Goal: Task Accomplishment & Management: Use online tool/utility

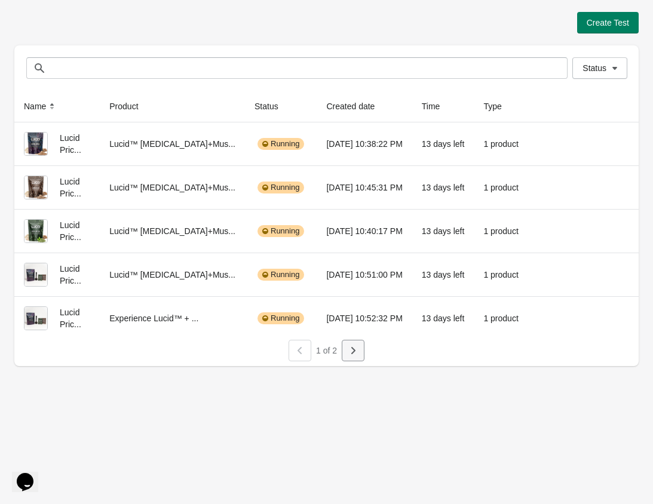
click at [351, 357] on button "button" at bounding box center [353, 351] width 23 height 22
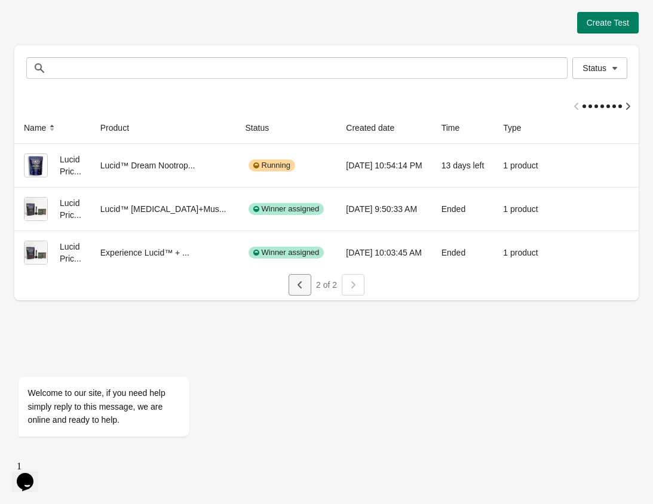
click at [298, 284] on icon "button" at bounding box center [299, 284] width 4 height 7
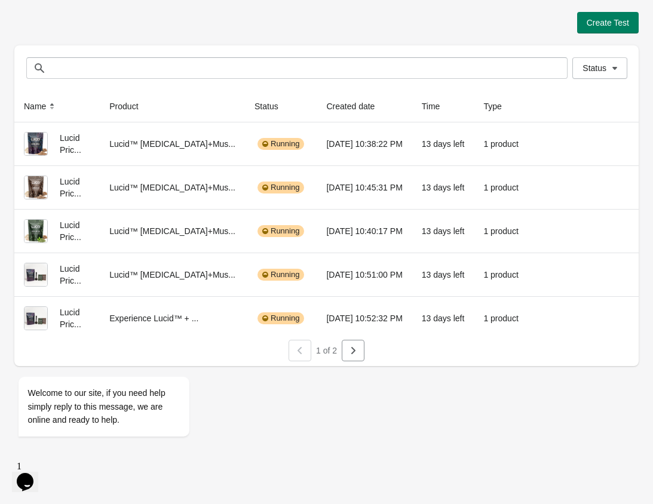
click at [425, 26] on div "Create Test" at bounding box center [326, 23] width 624 height 22
click at [437, 21] on div "Create Test" at bounding box center [326, 23] width 624 height 22
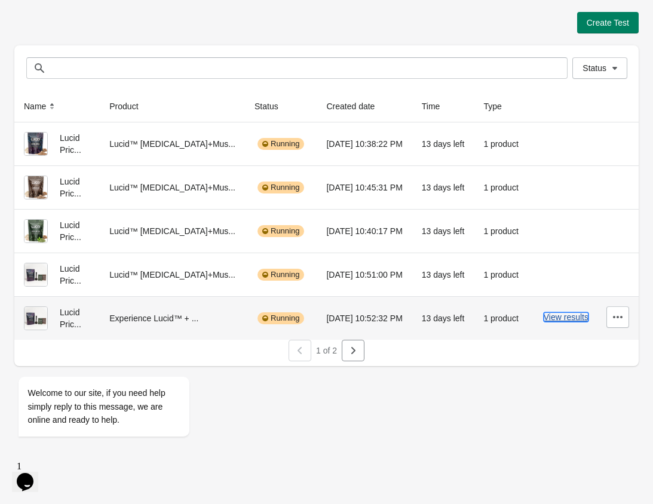
click at [533, 319] on button "View results" at bounding box center [566, 317] width 45 height 10
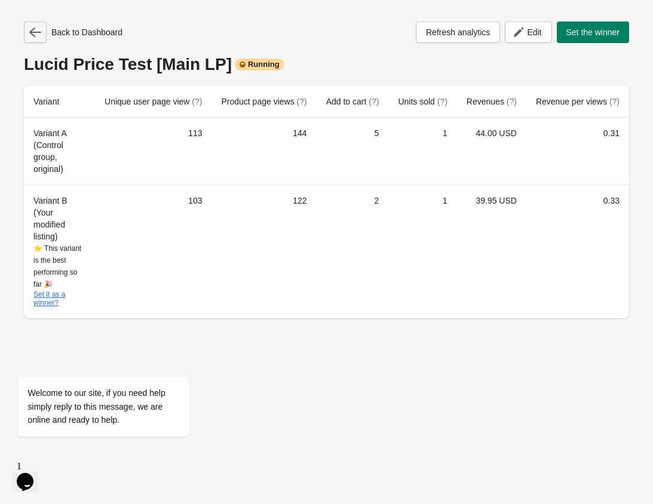
click at [40, 31] on icon "button" at bounding box center [35, 32] width 12 height 12
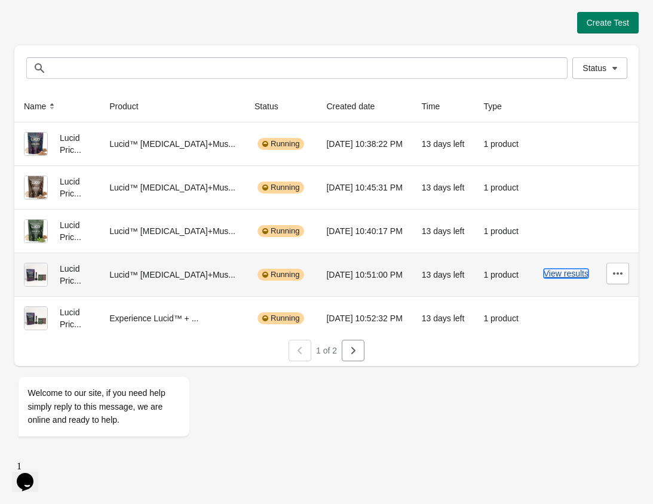
click at [533, 276] on button "View results" at bounding box center [566, 274] width 45 height 10
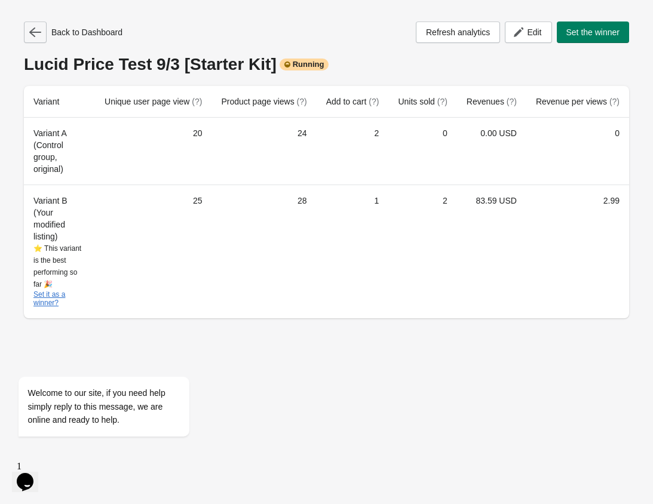
click at [36, 30] on icon "button" at bounding box center [35, 32] width 12 height 12
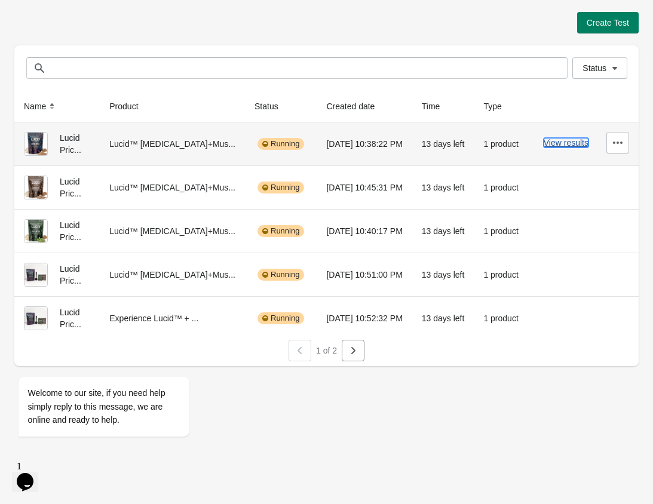
click at [533, 143] on button "View results" at bounding box center [566, 143] width 45 height 10
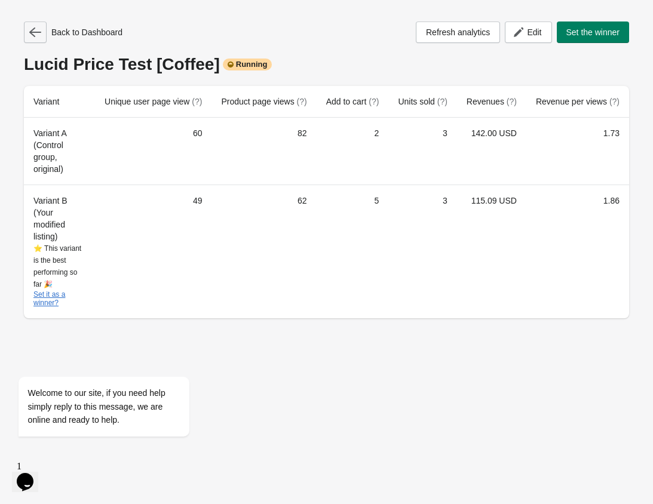
click at [36, 34] on icon "button" at bounding box center [35, 32] width 12 height 12
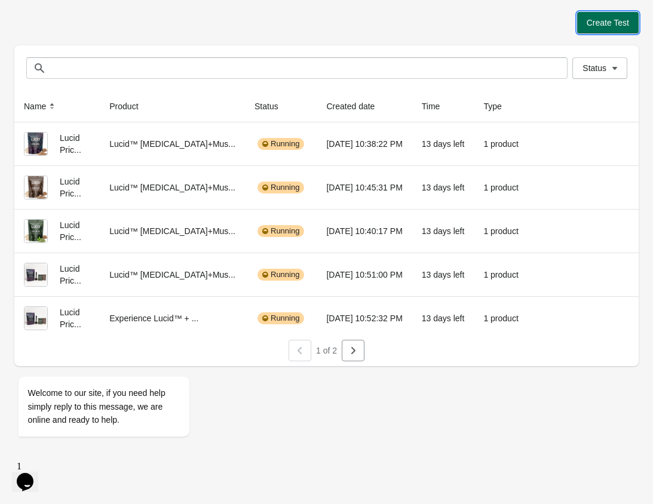
click at [533, 24] on span "Create Test" at bounding box center [608, 23] width 42 height 10
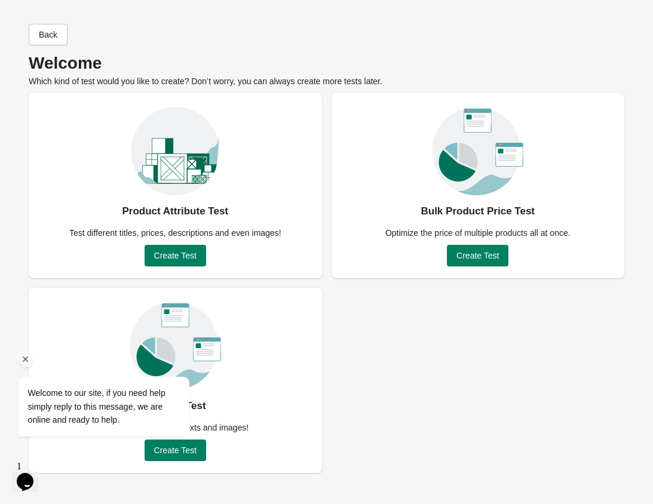
click at [23, 361] on icon "Chat attention grabber" at bounding box center [25, 359] width 11 height 11
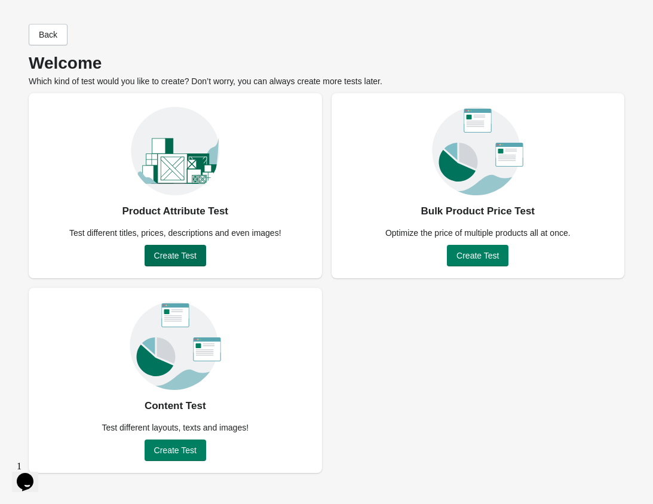
click at [182, 262] on button "Create Test" at bounding box center [176, 256] width 62 height 22
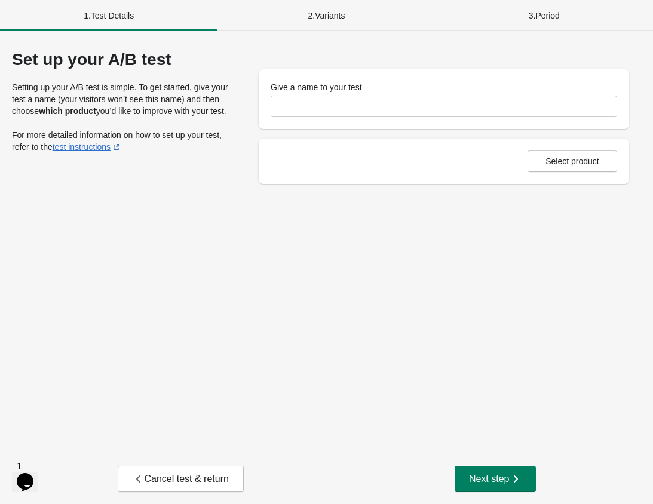
click at [360, 95] on div "Give a name to your test" at bounding box center [444, 99] width 346 height 36
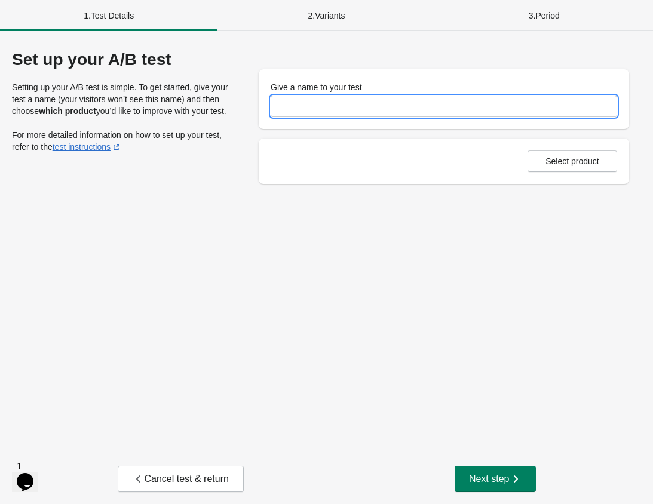
click at [337, 108] on input "Give a name to your test" at bounding box center [444, 107] width 346 height 22
type input "****"
click at [457, 262] on div "Set up your A/B test Setting up your A/B test is simple. To get started, give y…" at bounding box center [326, 242] width 653 height 423
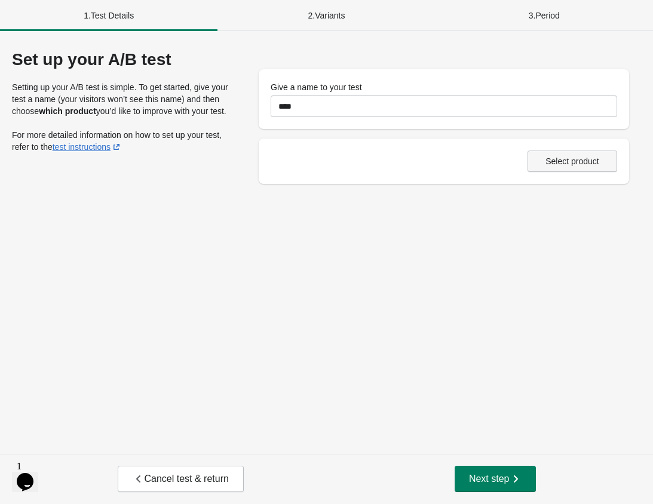
click at [533, 168] on button "Select product" at bounding box center [572, 162] width 90 height 22
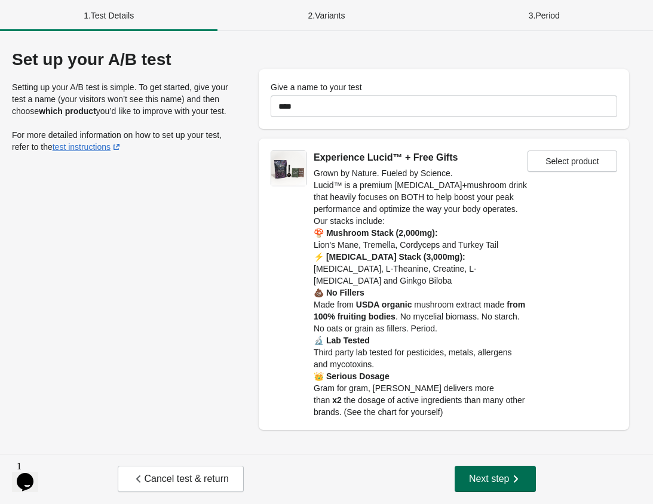
click at [502, 486] on button "Next step" at bounding box center [495, 479] width 81 height 26
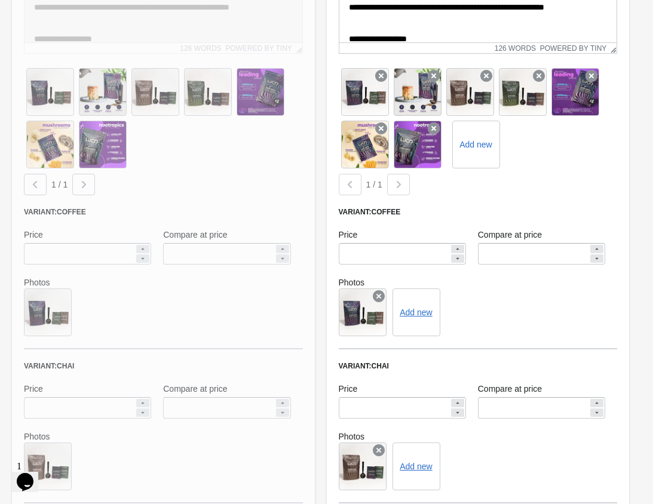
scroll to position [530, 0]
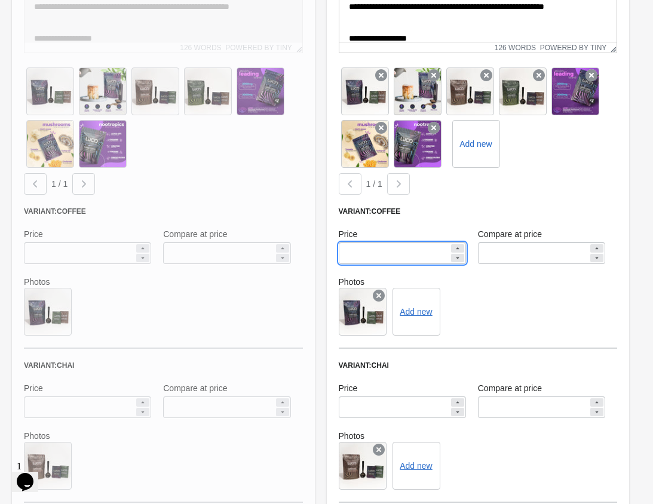
click at [385, 254] on input "*****" at bounding box center [394, 254] width 111 height 22
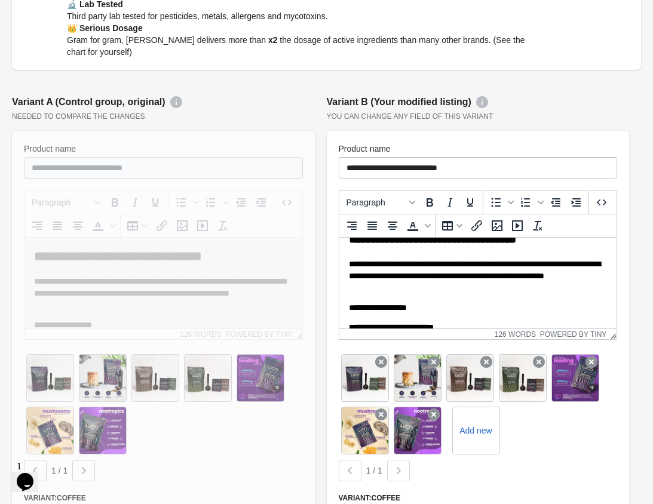
scroll to position [25, 0]
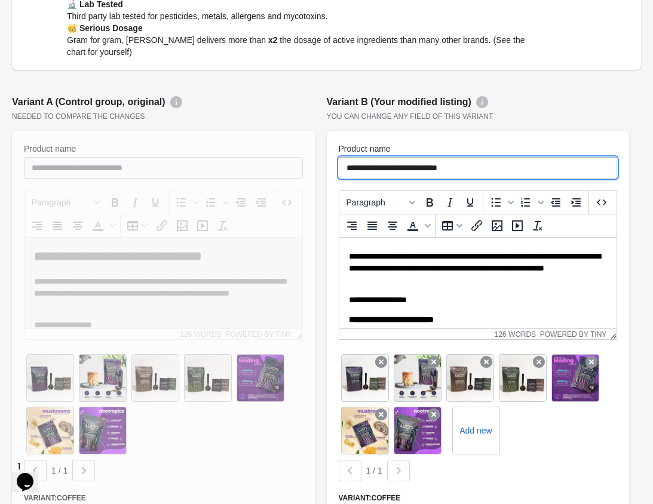
click at [458, 170] on input "**********" at bounding box center [478, 168] width 279 height 22
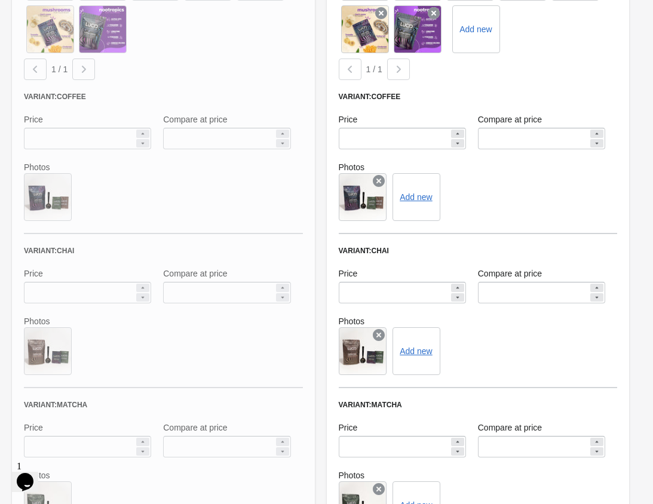
scroll to position [619, 0]
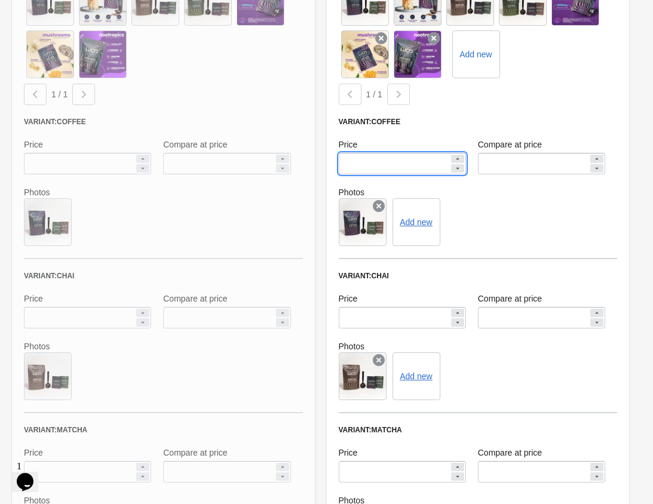
click at [387, 161] on input "*****" at bounding box center [394, 164] width 111 height 22
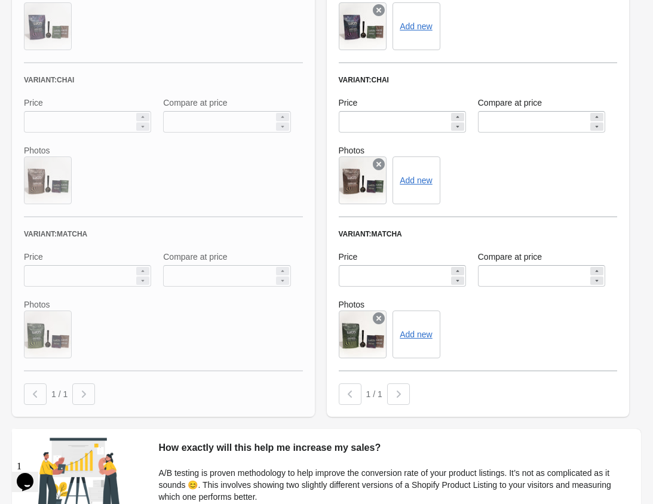
scroll to position [922, 0]
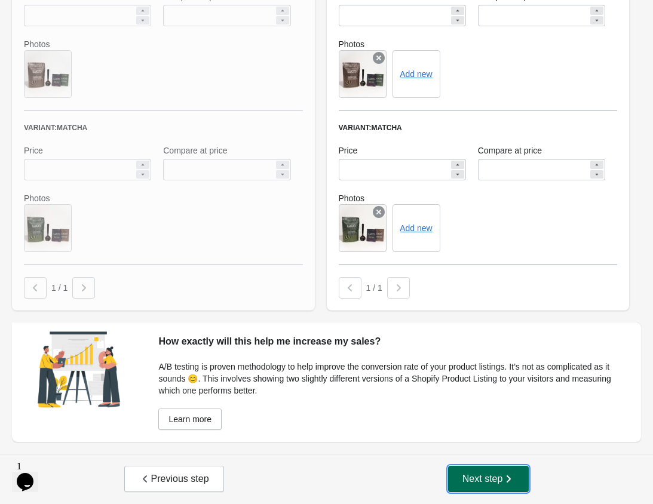
click at [508, 476] on icon "button" at bounding box center [509, 478] width 4 height 7
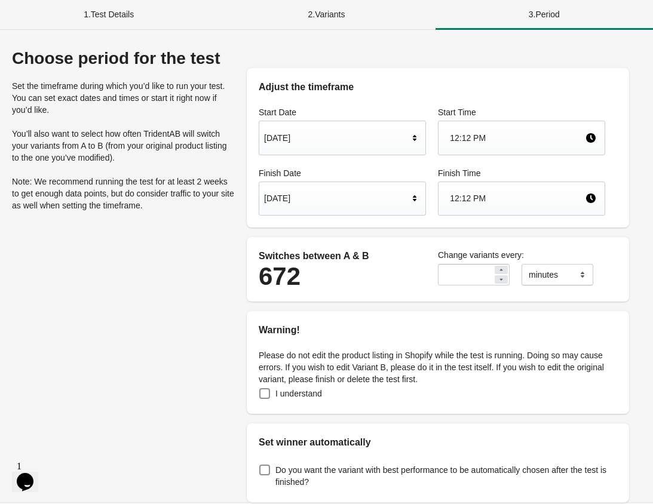
scroll to position [0, 0]
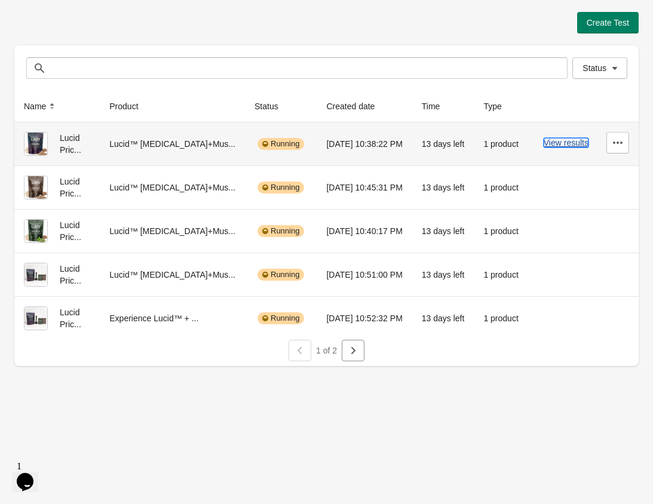
click at [566, 139] on button "View results" at bounding box center [566, 143] width 45 height 10
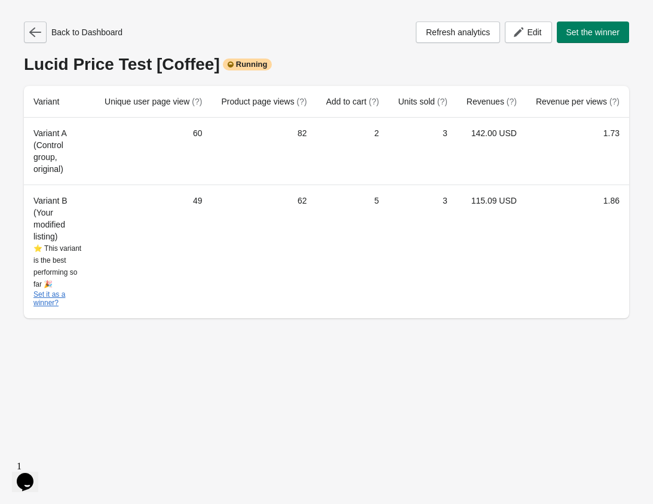
click at [35, 33] on icon "button" at bounding box center [35, 32] width 12 height 12
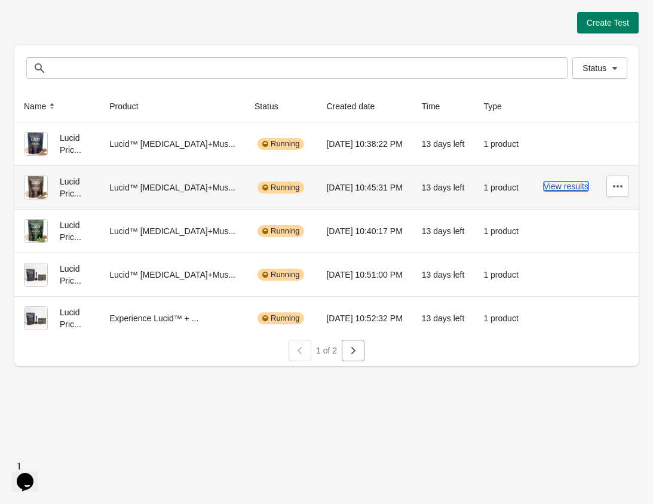
click at [570, 189] on button "View results" at bounding box center [566, 187] width 45 height 10
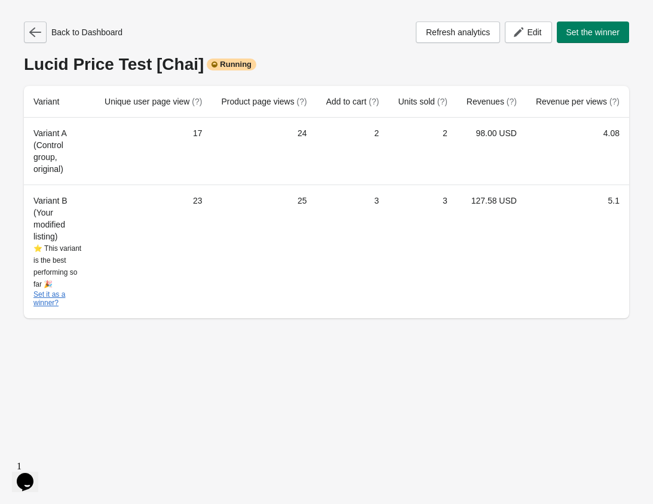
click at [39, 35] on icon "button" at bounding box center [35, 32] width 12 height 12
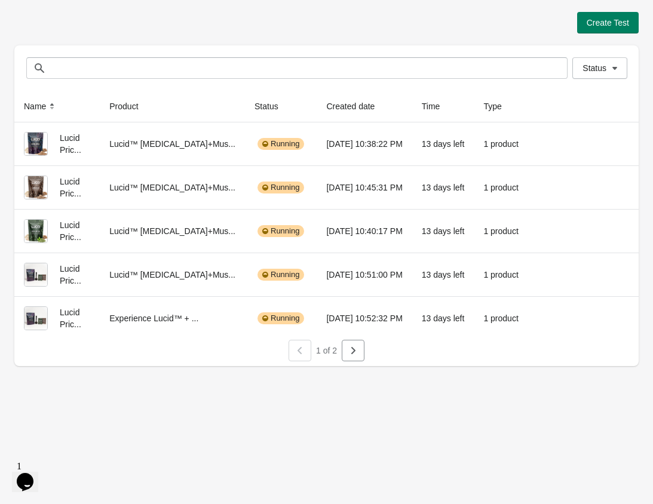
click at [323, 26] on div "Create Test" at bounding box center [326, 23] width 624 height 22
click at [360, 351] on button "button" at bounding box center [353, 351] width 23 height 22
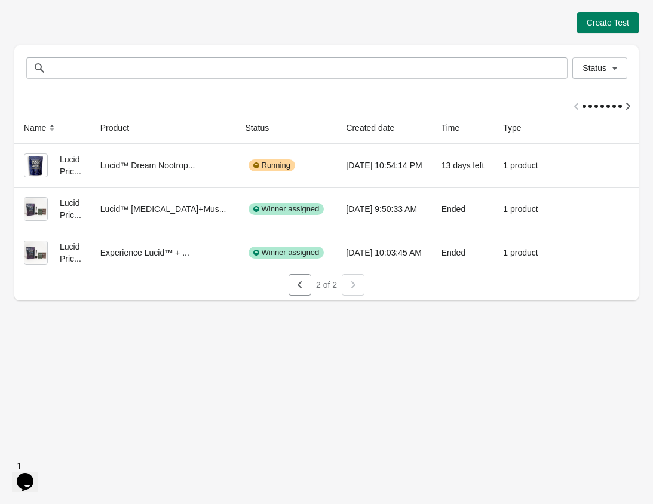
click at [276, 388] on div "Create Test Status Status Name Product Status Created date Time Type Lucid Pric…" at bounding box center [326, 252] width 653 height 504
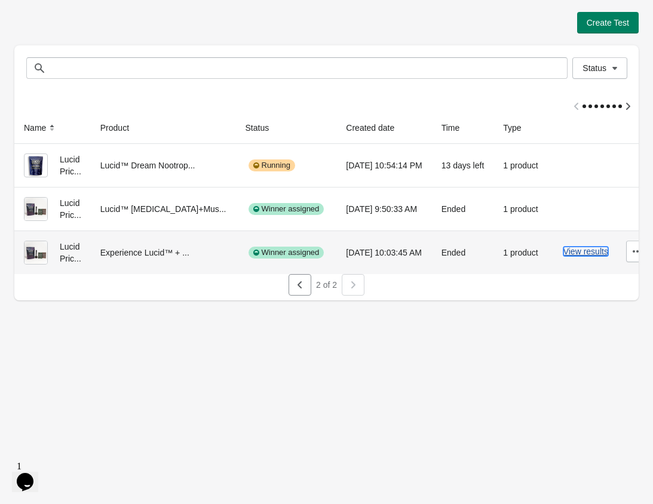
click at [570, 248] on button "View results" at bounding box center [585, 252] width 45 height 10
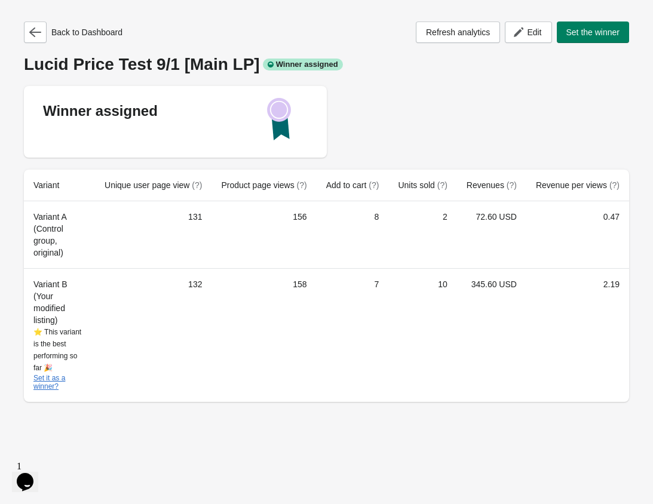
click at [293, 440] on div "Back to Dashboard Refresh analytics Edit Set the winner [PERSON_NAME] Price Tes…" at bounding box center [326, 252] width 653 height 504
click at [36, 30] on icon "button" at bounding box center [35, 32] width 12 height 12
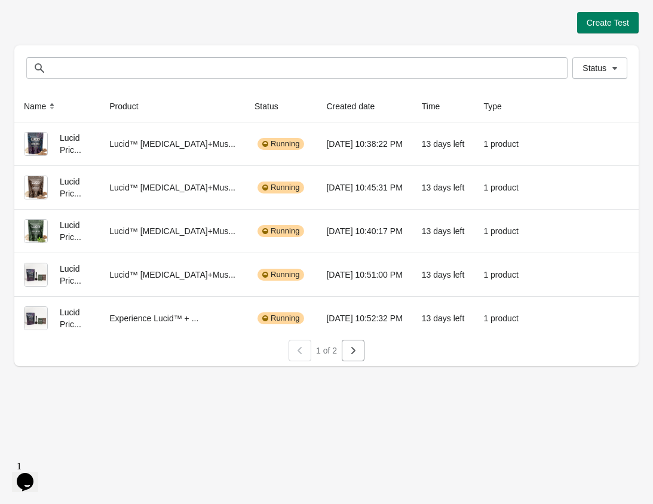
click at [58, 26] on div "Create Test" at bounding box center [326, 23] width 624 height 22
